Goal: Task Accomplishment & Management: Manage account settings

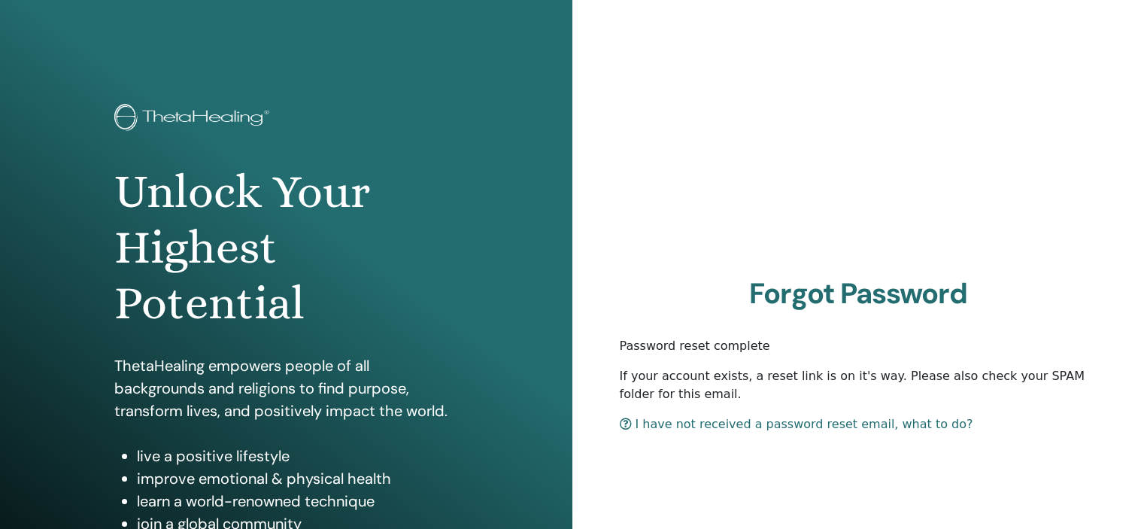
scroll to position [192, 0]
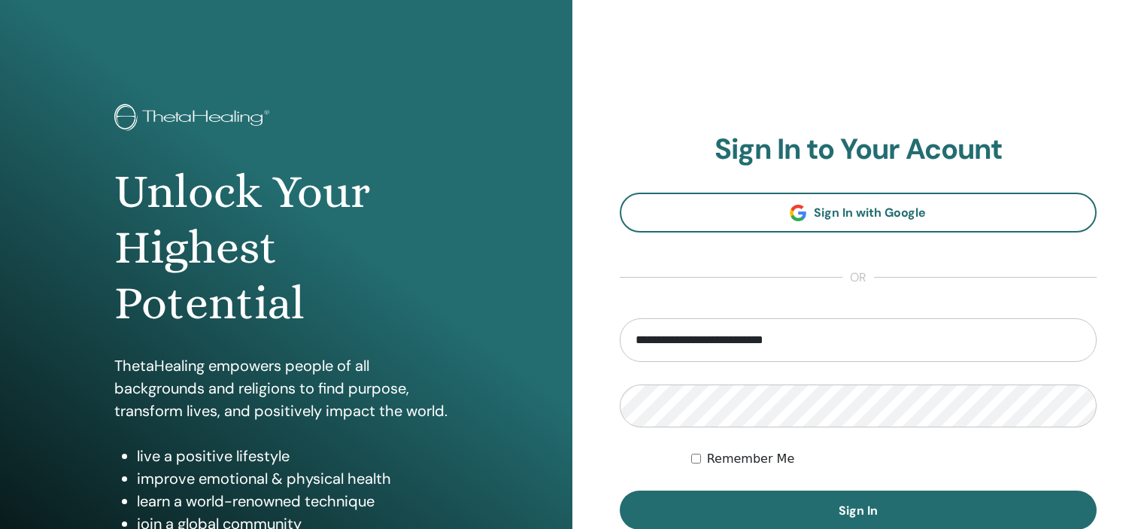
scroll to position [142, 0]
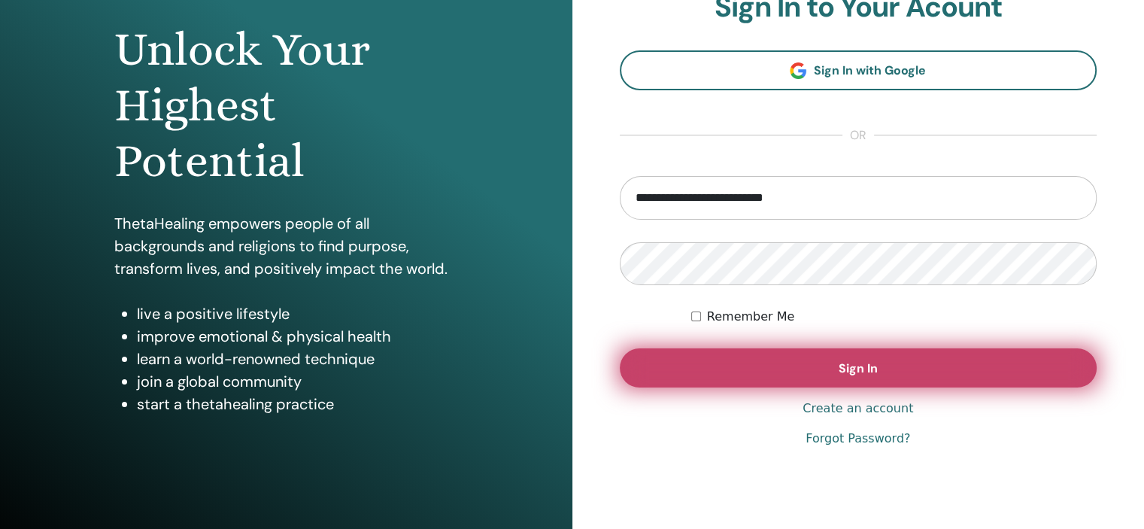
click at [842, 358] on button "Sign In" at bounding box center [859, 367] width 478 height 39
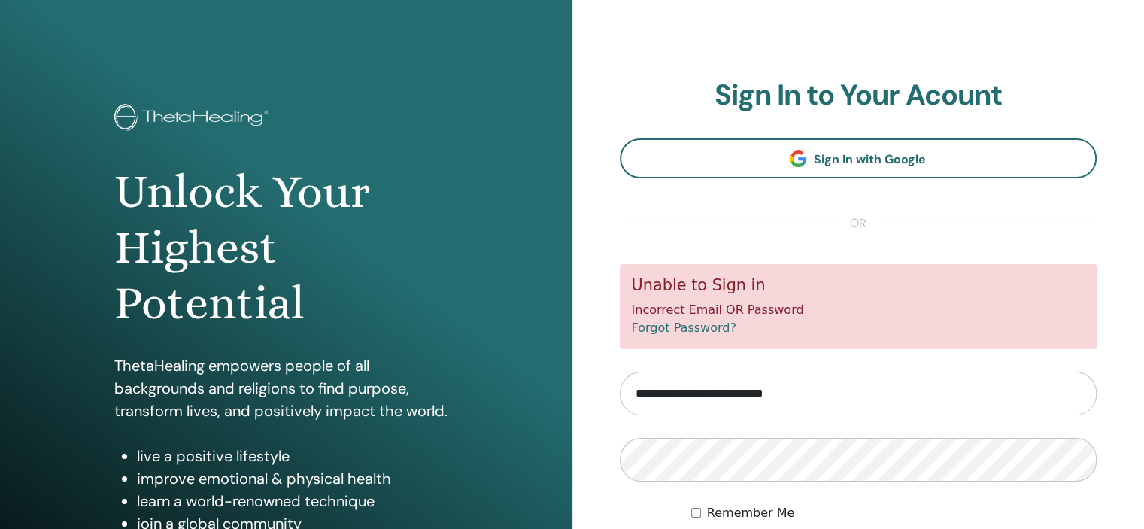
type input "**********"
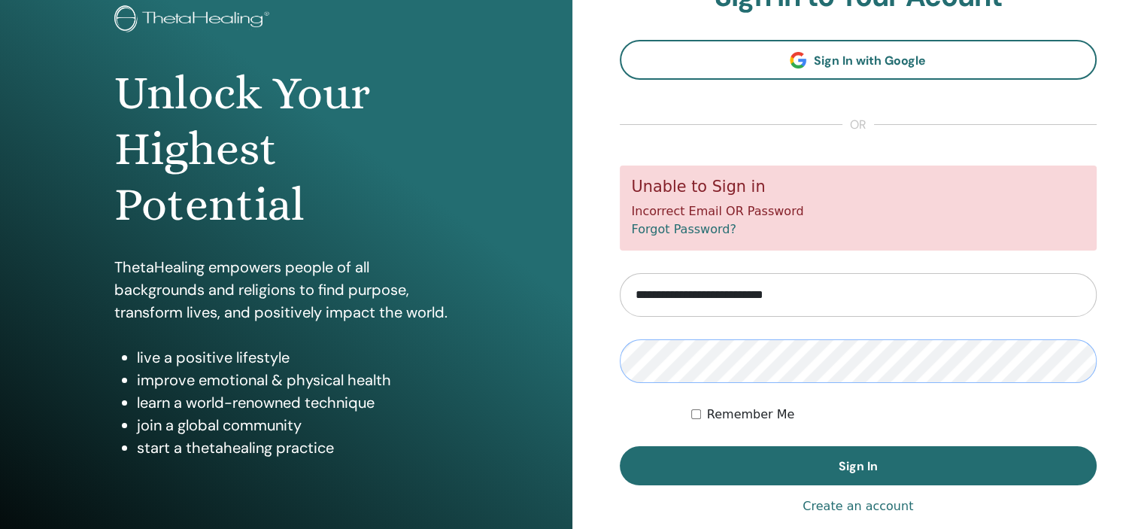
scroll to position [102, 0]
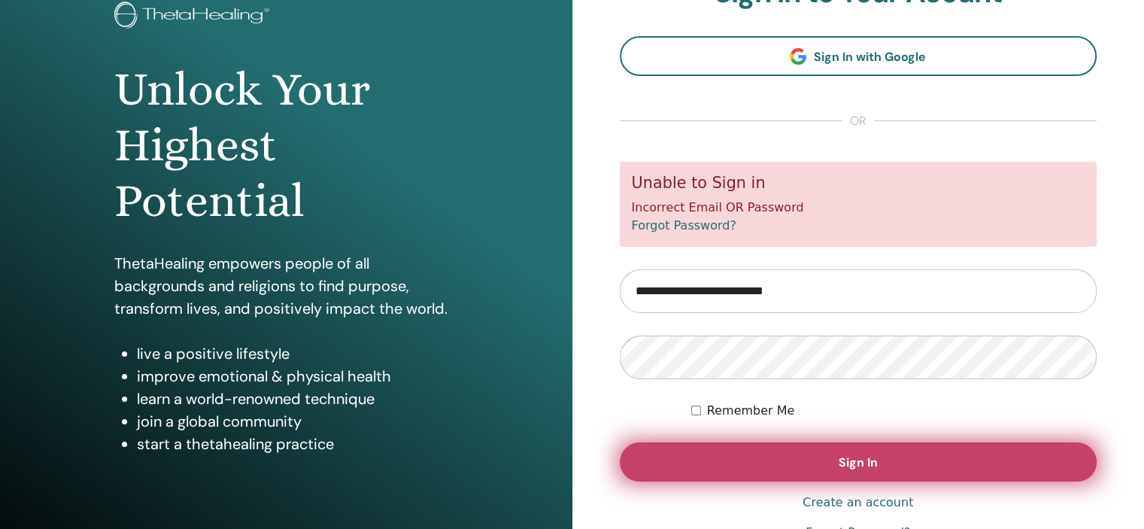
click at [772, 461] on button "Sign In" at bounding box center [859, 461] width 478 height 39
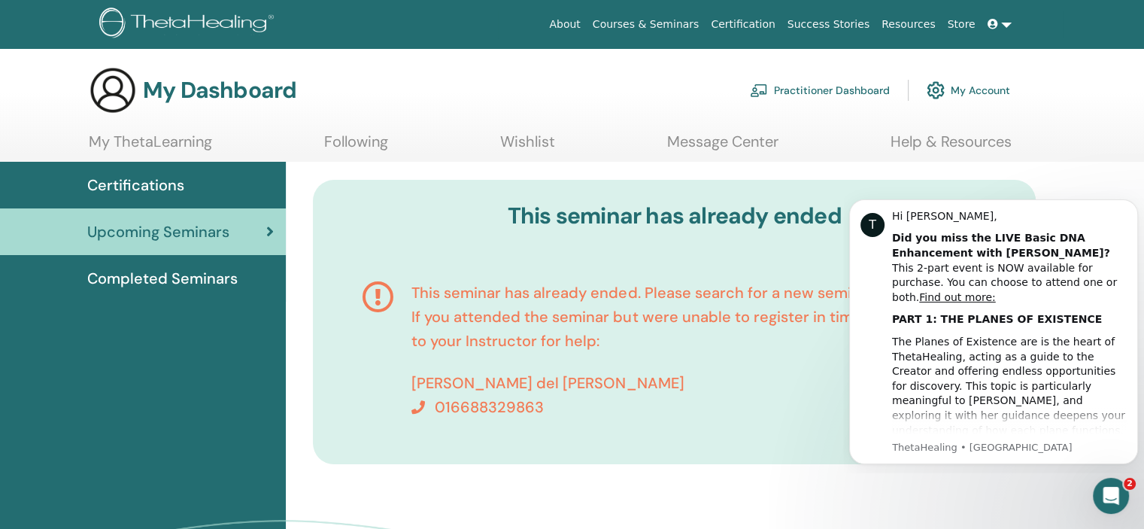
drag, startPoint x: 1082, startPoint y: 143, endPoint x: 633, endPoint y: 131, distance: 449.2
click at [633, 131] on section "My Dashboard Practitioner Dashboard My Account My ThetaLearning Following Wishl…" at bounding box center [572, 114] width 1144 height 96
click at [1018, 141] on div "My ThetaLearning Following Wishlist Message Center Help & Resources" at bounding box center [550, 146] width 995 height 29
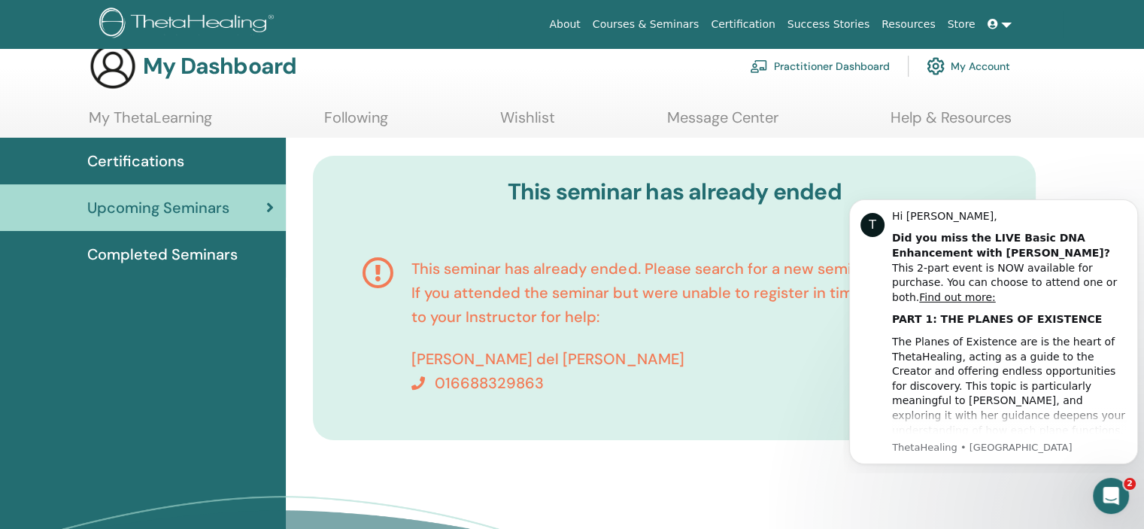
scroll to position [26, 0]
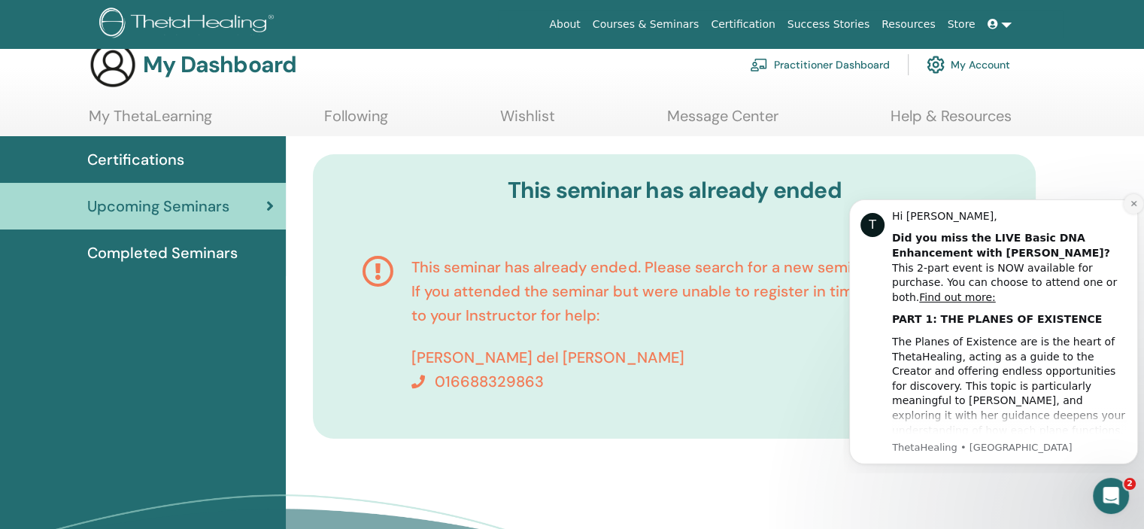
click at [1136, 205] on icon "Dismiss notification" at bounding box center [1134, 203] width 8 height 8
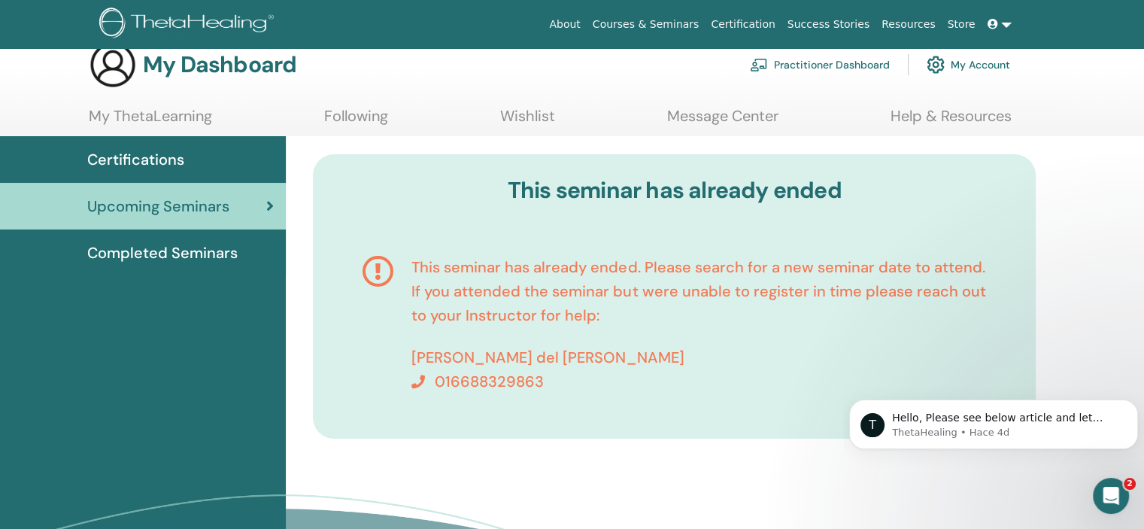
click at [1112, 231] on div "This seminar has already ended This seminar has already ended. Please search fo…" at bounding box center [715, 390] width 858 height 508
click at [981, 63] on link "My Account" at bounding box center [968, 64] width 83 height 33
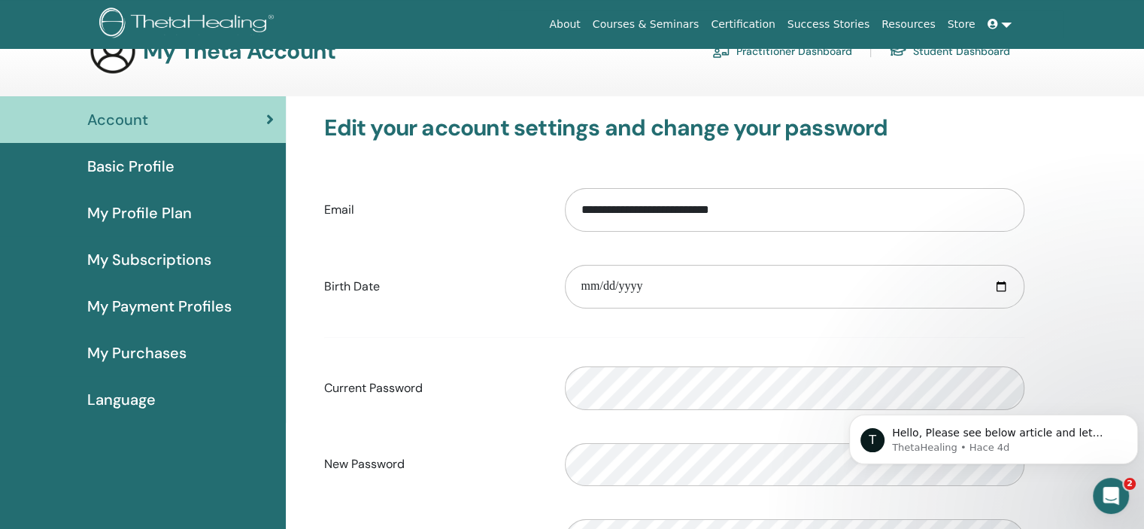
scroll to position [38, 0]
click at [511, 401] on label "Current Password" at bounding box center [433, 389] width 241 height 29
